Goal: Obtain resource: Obtain resource

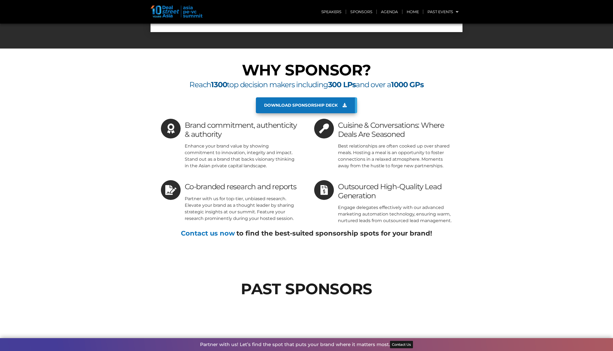
scroll to position [2940, 0]
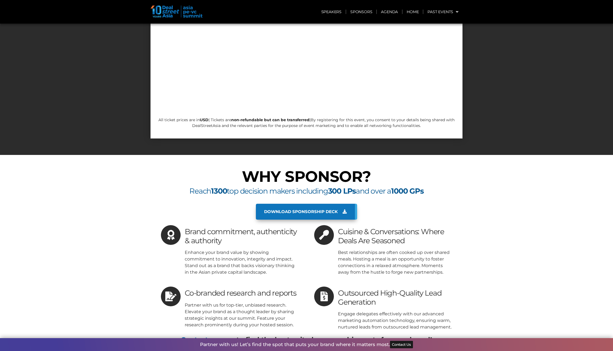
copy span "Cuisine & Conversations: Where Deals Are Seasoned"
drag, startPoint x: 410, startPoint y: 181, endPoint x: 340, endPoint y: 169, distance: 70.8
click at [340, 227] on h3 "Cuisine & Conversations: Where Deals Are Seasoned" at bounding box center [395, 236] width 114 height 18
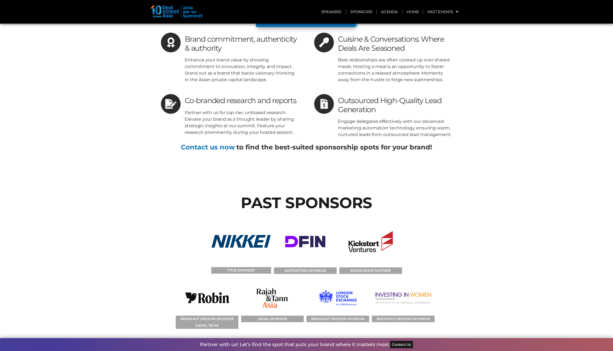
scroll to position [2924, 0]
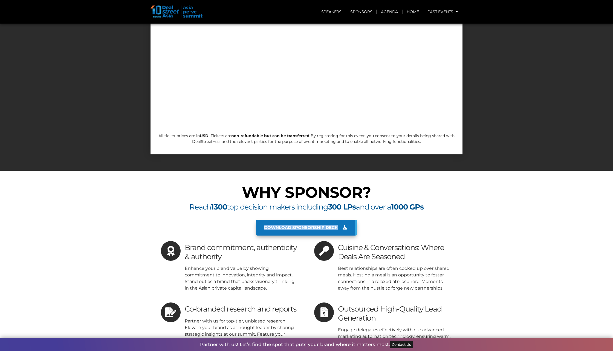
copy span "Download sponsorship deck"
drag, startPoint x: 250, startPoint y: 168, endPoint x: 339, endPoint y: 165, distance: 88.8
click at [339, 219] on div "Download sponsorship deck" at bounding box center [306, 227] width 307 height 16
copy p "Best relationships are often cooked up over shared meals. Hosting a meal is an …"
drag, startPoint x: 450, startPoint y: 226, endPoint x: 337, endPoint y: 210, distance: 113.5
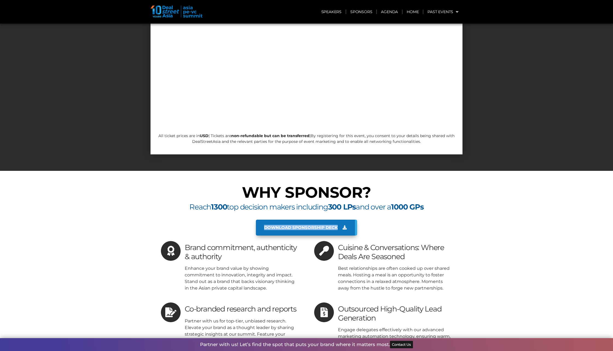
click at [337, 241] on div "Cuisine & Conversations: Where Deals Are Seasoned Best relationships are often …" at bounding box center [383, 266] width 138 height 50
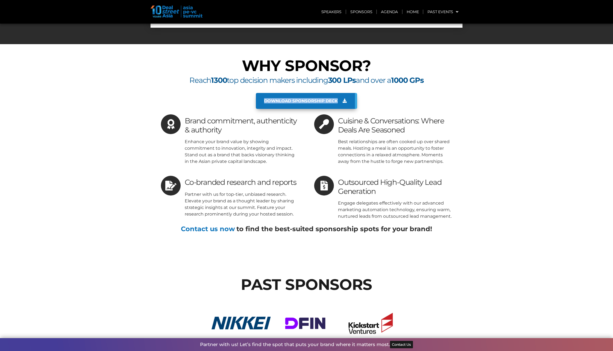
scroll to position [3041, 0]
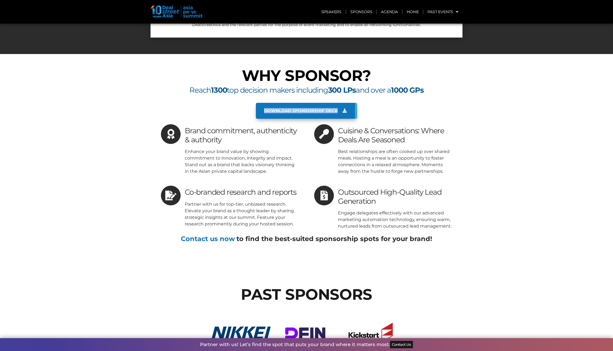
copy span "Cuisine & Conversations: Where Deals Are Seasoned"
drag, startPoint x: 409, startPoint y: 80, endPoint x: 340, endPoint y: 72, distance: 69.2
click at [340, 126] on h3 "Cuisine & Conversations: Where Deals Are Seasoned" at bounding box center [395, 135] width 114 height 18
copy p "Best relationships are often cooked up over shared meals. Hosting a meal is an …"
drag, startPoint x: 445, startPoint y: 110, endPoint x: 338, endPoint y: 92, distance: 108.6
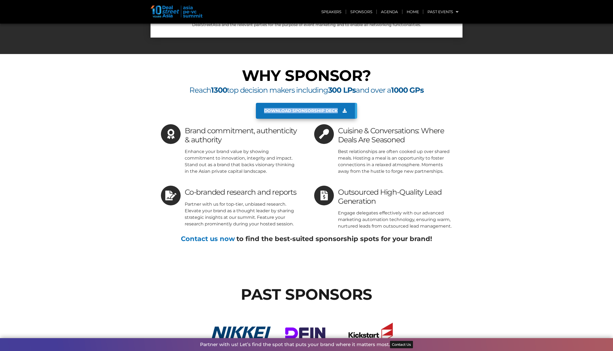
click at [338, 148] on p "Best relationships are often cooked up over shared meals. Hosting a meal is an …" at bounding box center [395, 161] width 114 height 26
copy span "Co-branded research and reports"
drag, startPoint x: 299, startPoint y: 130, endPoint x: 185, endPoint y: 134, distance: 114.8
click at [185, 134] on div "WHY SPONSOR? Reach 1300 top decision makers including 300 LPs and over a 1000 G…" at bounding box center [307, 160] width 312 height 191
copy p "Partner with us for top-tier, unbiased research. Elevate your brand as a though…"
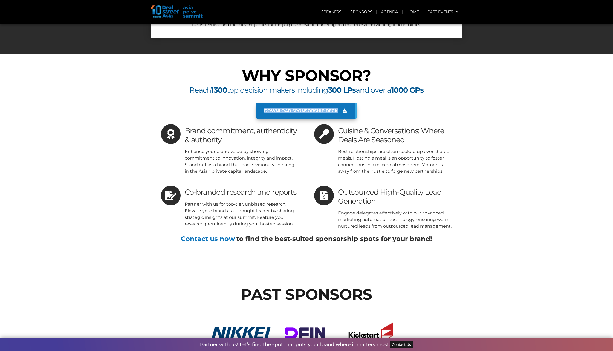
drag, startPoint x: 300, startPoint y: 166, endPoint x: 184, endPoint y: 144, distance: 118.4
click at [184, 144] on div "WHY SPONSOR? Reach 1300 top decision makers including 300 LPs and over a 1000 G…" at bounding box center [307, 160] width 312 height 191
copy span "Outsourced High-Quality Lead Generation"
drag, startPoint x: 381, startPoint y: 142, endPoint x: 339, endPoint y: 131, distance: 44.0
click at [339, 188] on h3 "Outsourced High-Quality Lead Generation" at bounding box center [395, 197] width 114 height 18
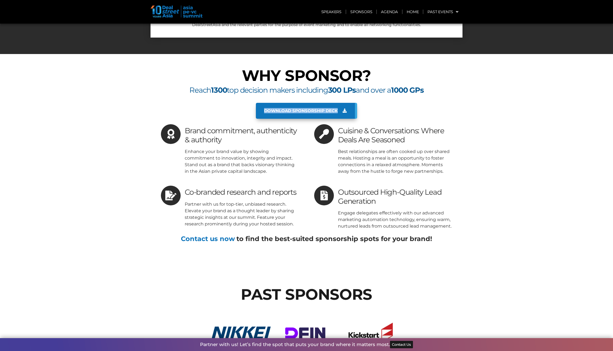
copy p "Engage delegates effectively with our advanced marketing automation technology,…"
drag, startPoint x: 452, startPoint y: 165, endPoint x: 334, endPoint y: 154, distance: 118.2
click at [334, 185] on div "Outsourced High-Quality Lead Generation Engage delegates effectively with our a…" at bounding box center [383, 207] width 138 height 44
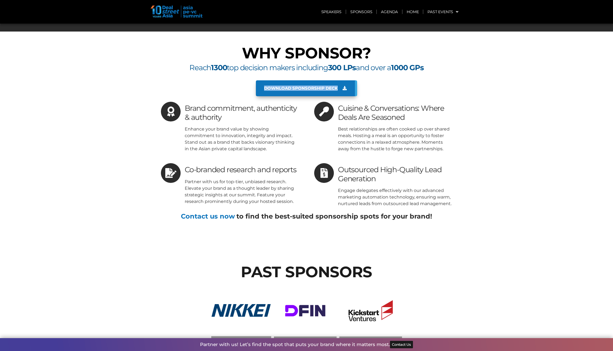
scroll to position [3045, 0]
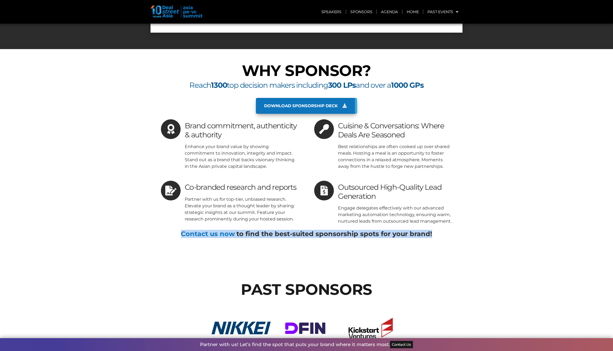
copy h4 "Contact us now to find the best-suited sponsorship spots for your brand!"
drag, startPoint x: 176, startPoint y: 171, endPoint x: 433, endPoint y: 173, distance: 257.7
click at [433, 230] on h4 "Contact us now to find the best-suited sponsorship spots for your brand!" at bounding box center [306, 234] width 307 height 8
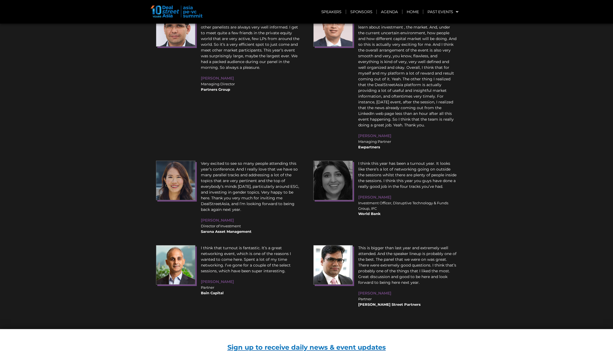
scroll to position [4025, 0]
